Goal: Task Accomplishment & Management: Complete application form

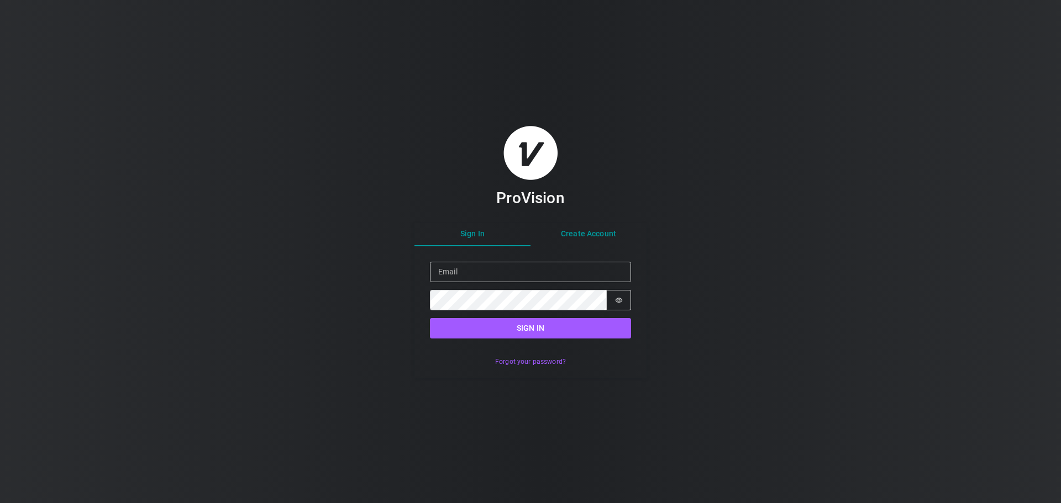
click at [582, 231] on div "Sign In Create Account Sign in Email Password Password is hidden Sign in Forgot…" at bounding box center [531, 300] width 232 height 155
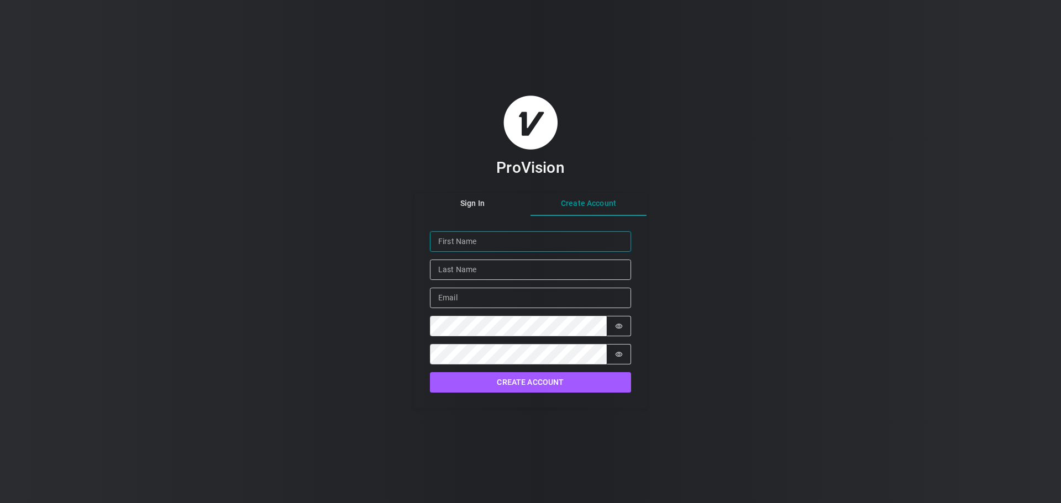
click at [506, 235] on input "Given Name" at bounding box center [530, 242] width 201 height 20
type input "[PERSON_NAME]"
type input "[PERSON_NAME][EMAIL_ADDRESS][DOMAIN_NAME]"
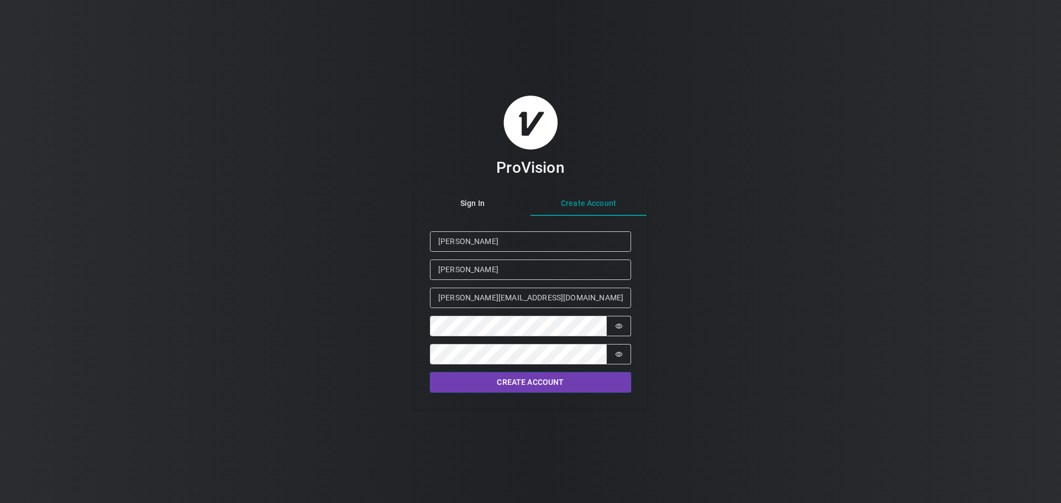
click at [539, 375] on button "Create Account" at bounding box center [530, 383] width 201 height 20
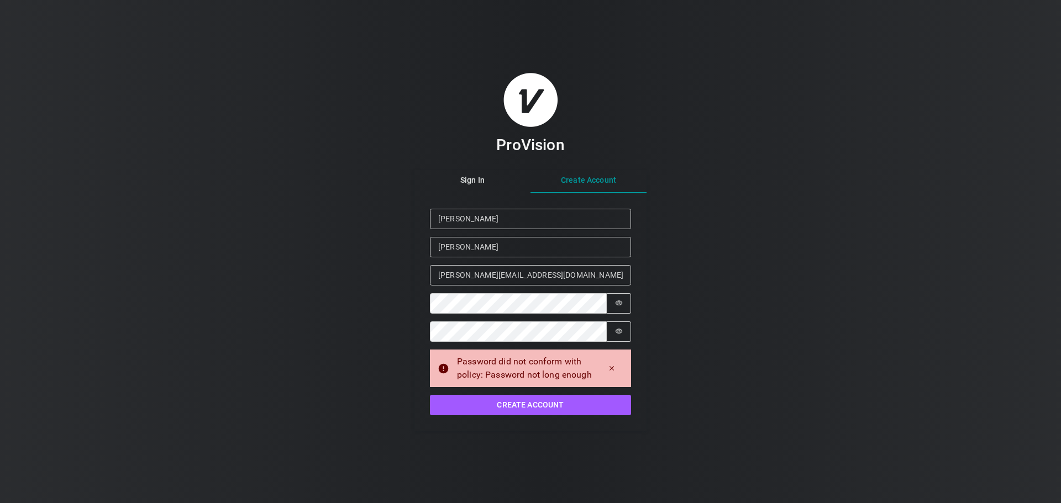
click at [583, 366] on div "Password did not conform with policy: Password not long enough" at bounding box center [524, 368] width 135 height 27
click at [624, 303] on button "Password is hidden" at bounding box center [619, 303] width 24 height 20
click at [621, 301] on icon "Show password" at bounding box center [619, 304] width 8 height 8
click at [611, 370] on icon "Dismiss alert" at bounding box center [612, 369] width 8 height 8
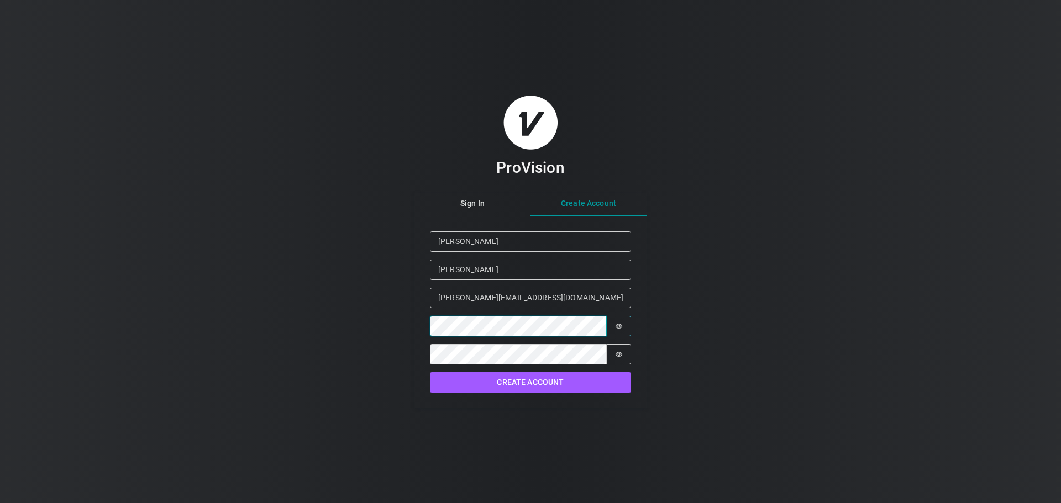
click at [380, 322] on div "ProVision Sign In Create Account Given Name [PERSON_NAME] Family Name [PERSON_N…" at bounding box center [530, 251] width 1061 height 503
click at [567, 386] on button "Create Account" at bounding box center [530, 383] width 201 height 20
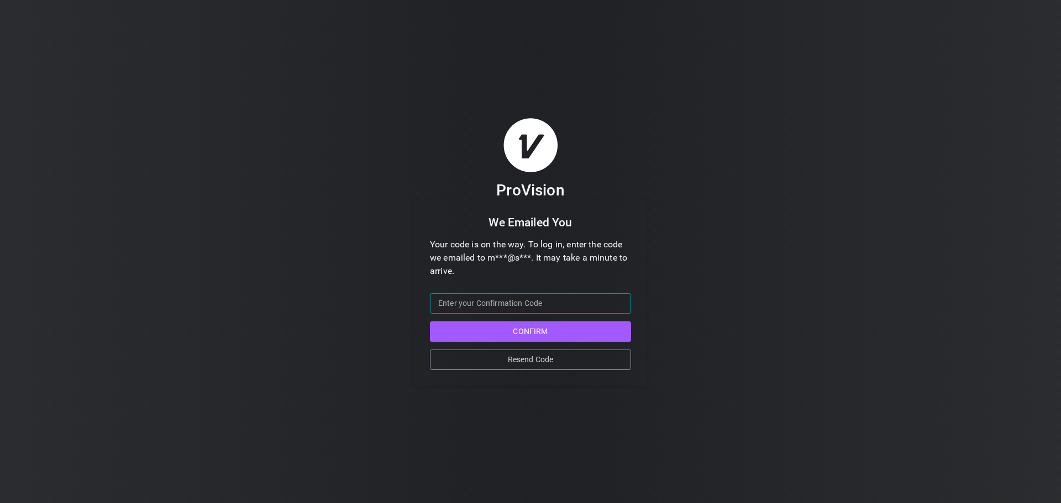
click at [566, 306] on input "Confirmation Code" at bounding box center [530, 303] width 201 height 20
paste input "201500"
type input "201500"
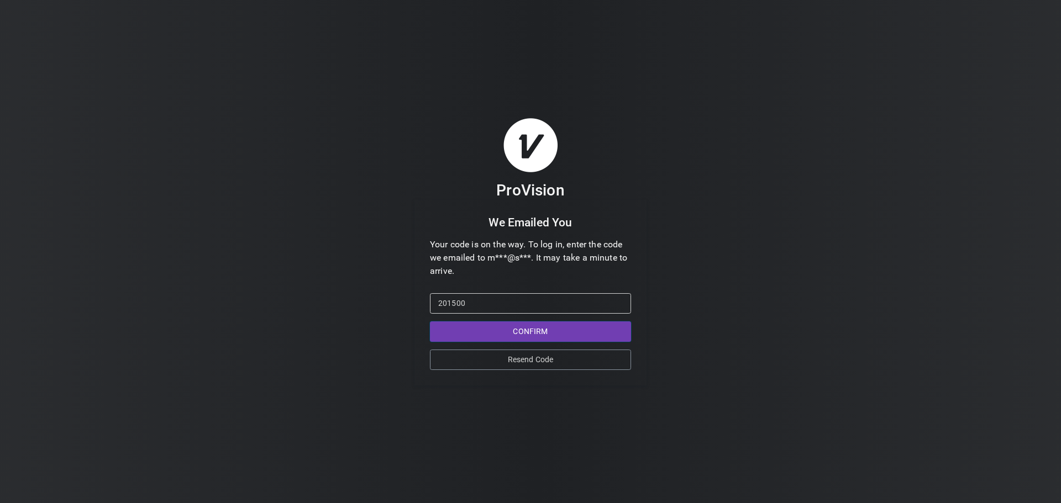
click at [470, 324] on button "Confirm" at bounding box center [530, 332] width 201 height 20
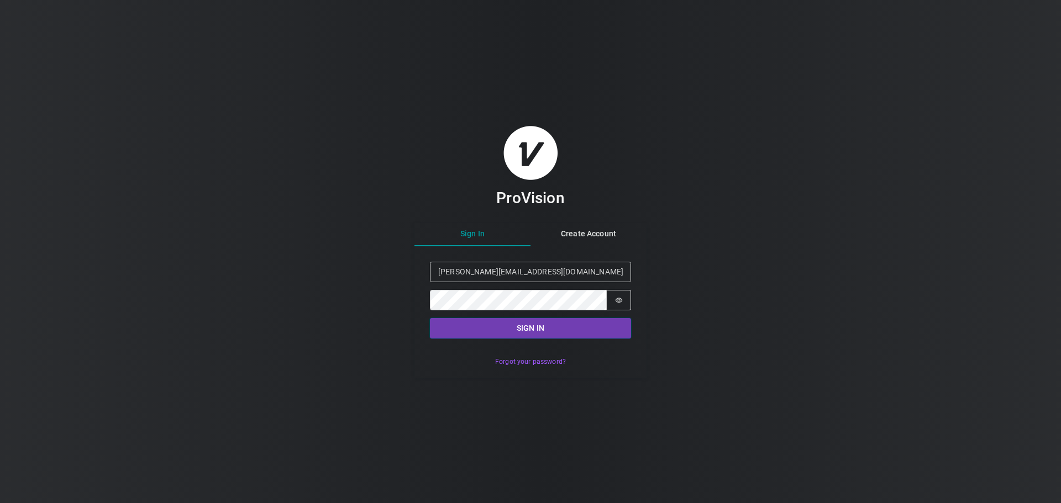
click at [571, 323] on button "Sign in" at bounding box center [530, 328] width 201 height 20
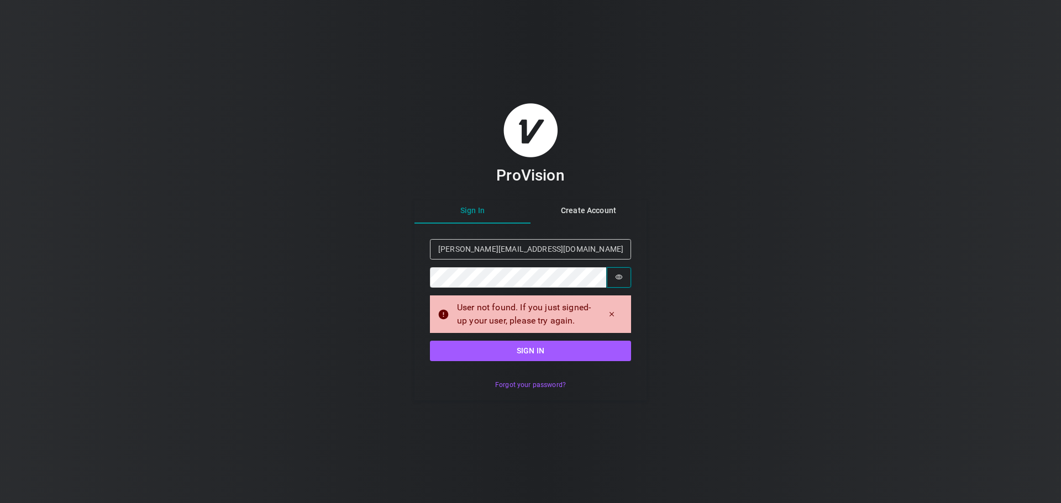
click at [616, 275] on button "Password is hidden" at bounding box center [619, 277] width 24 height 20
click at [618, 274] on icon "Show password" at bounding box center [619, 278] width 8 height 8
